Goal: Task Accomplishment & Management: Use online tool/utility

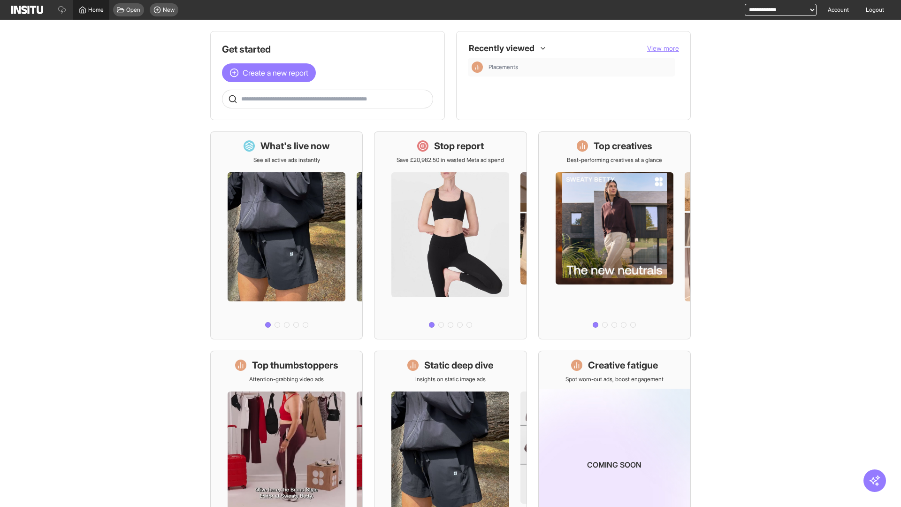
click at [91, 10] on span "Home" at bounding box center [95, 10] width 15 height 8
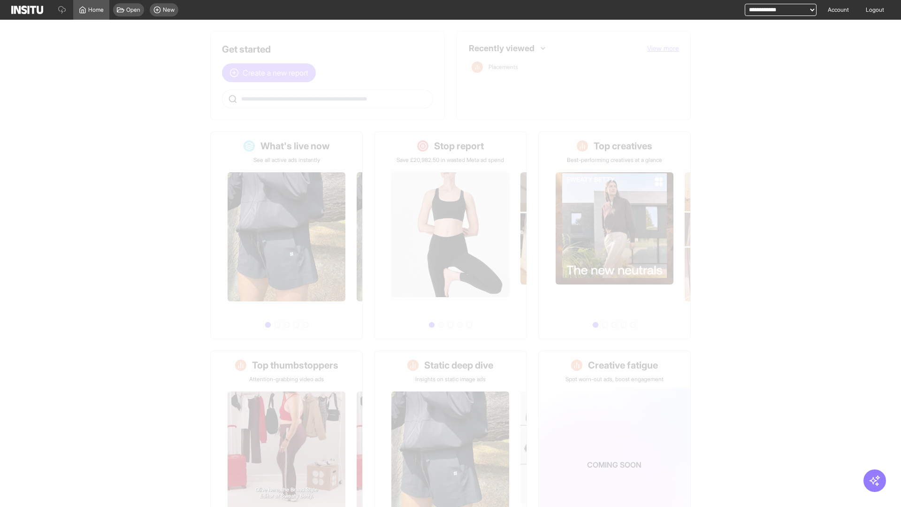
click at [271, 73] on span "Create a new report" at bounding box center [276, 72] width 66 height 11
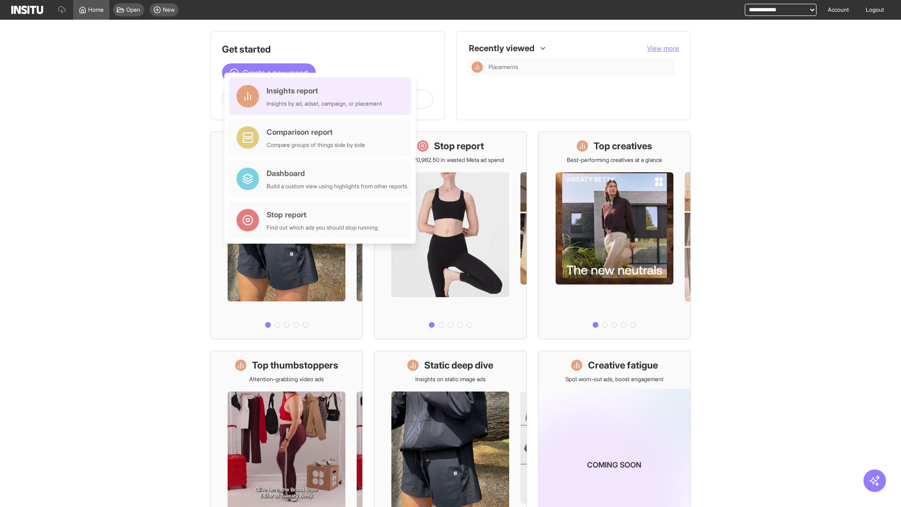
click at [322, 99] on div "Insights report Insights by ad, adset, campaign, or placement" at bounding box center [324, 96] width 115 height 23
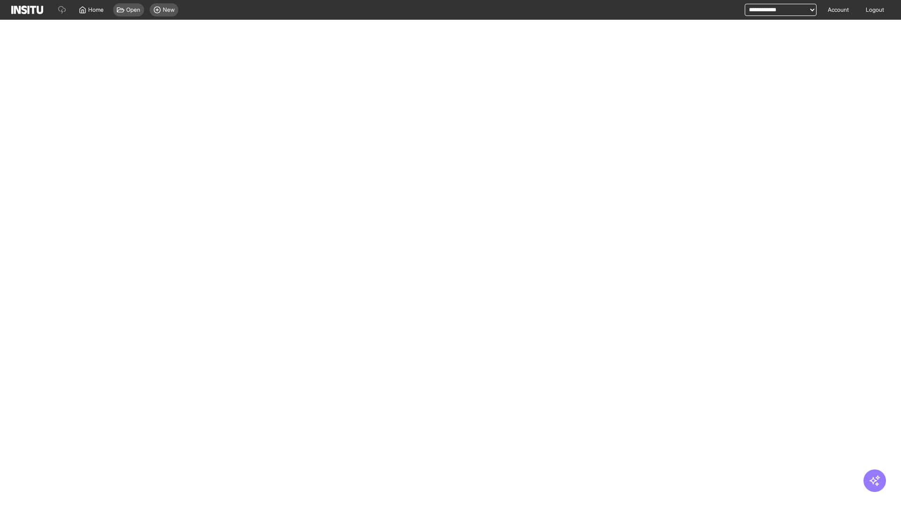
select select "**"
